Goal: Task Accomplishment & Management: Manage account settings

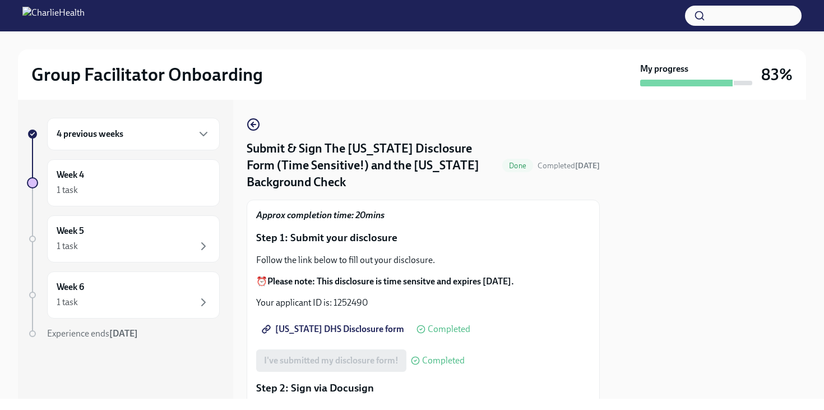
scroll to position [367, 0]
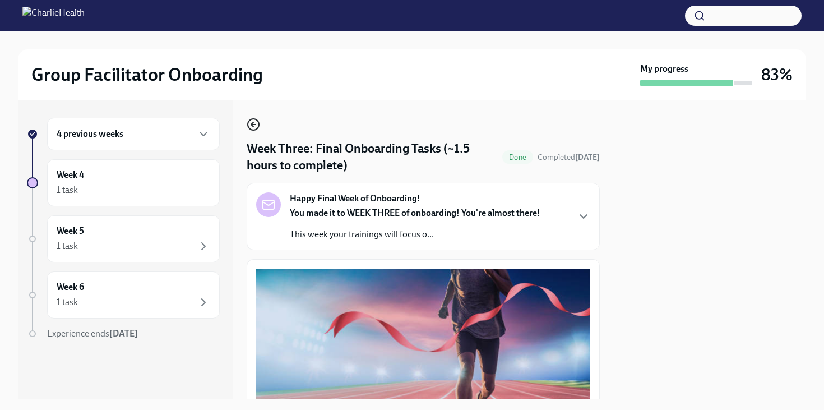
click at [251, 122] on icon "button" at bounding box center [253, 124] width 13 height 13
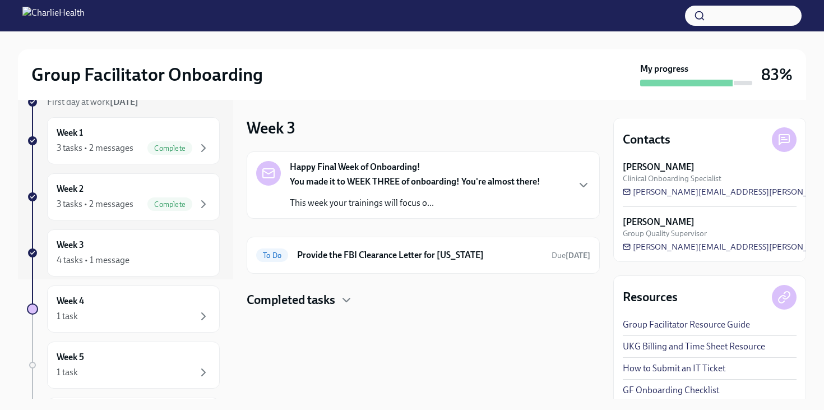
scroll to position [124, 0]
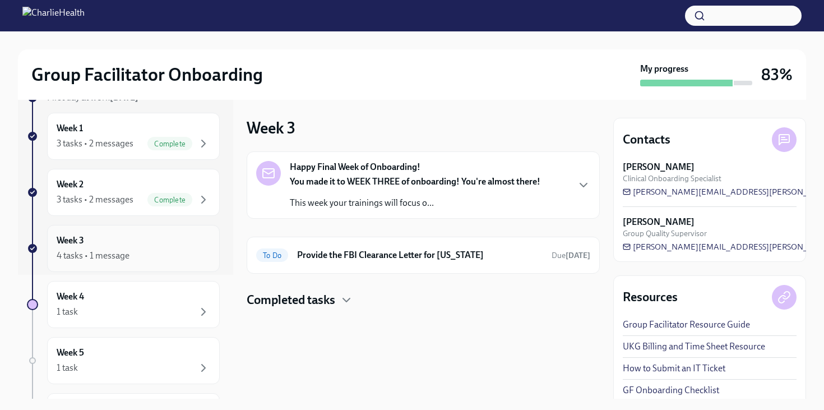
click at [160, 251] on div "4 tasks • 1 message" at bounding box center [134, 255] width 154 height 13
click at [287, 303] on h4 "Completed tasks" at bounding box center [291, 300] width 89 height 17
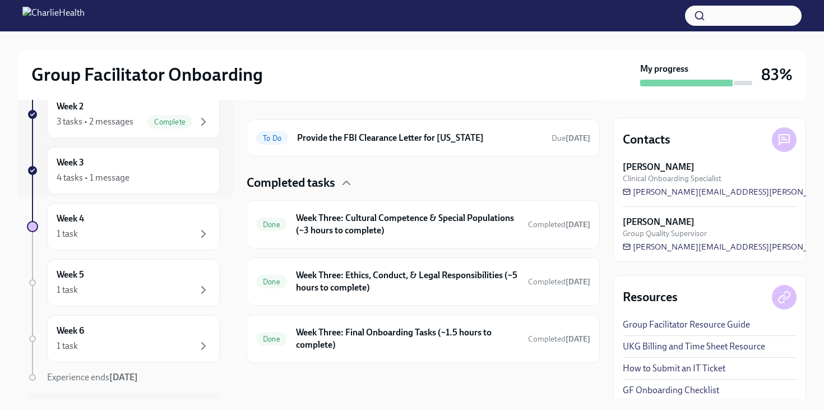
scroll to position [212, 0]
